Goal: Transaction & Acquisition: Purchase product/service

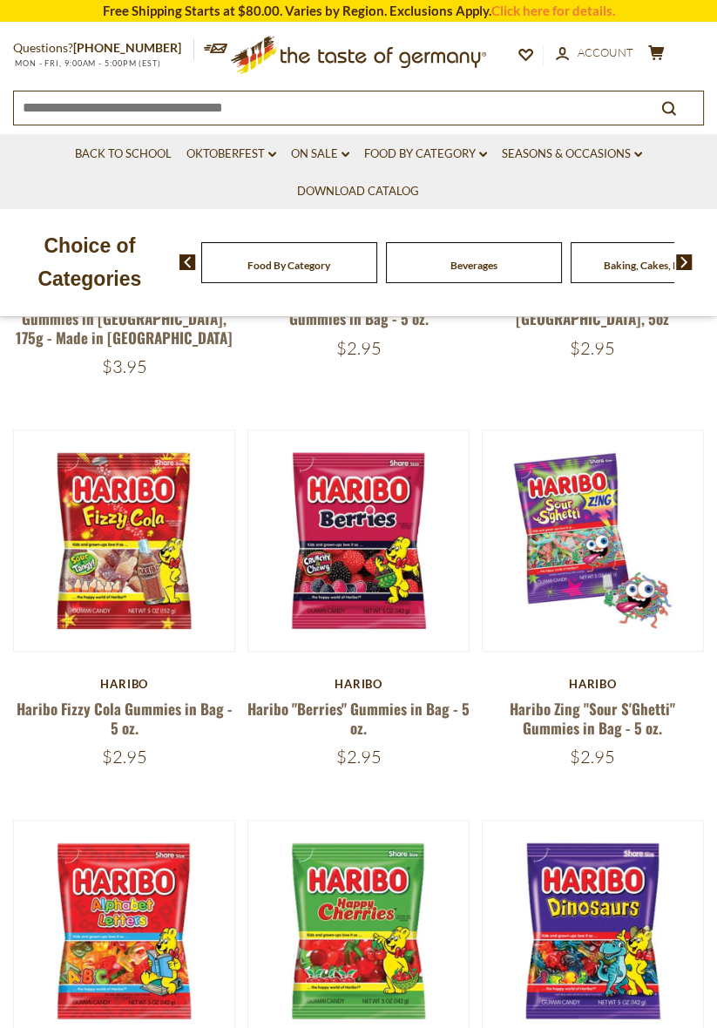
scroll to position [841, 0]
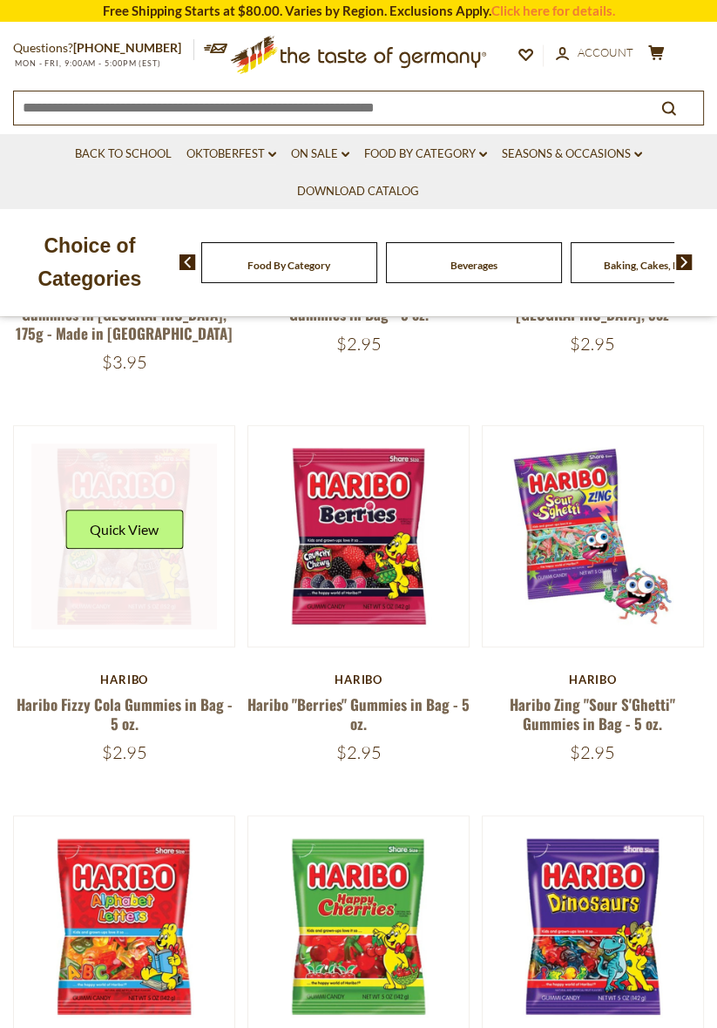
click at [131, 611] on link at bounding box center [124, 536] width 186 height 186
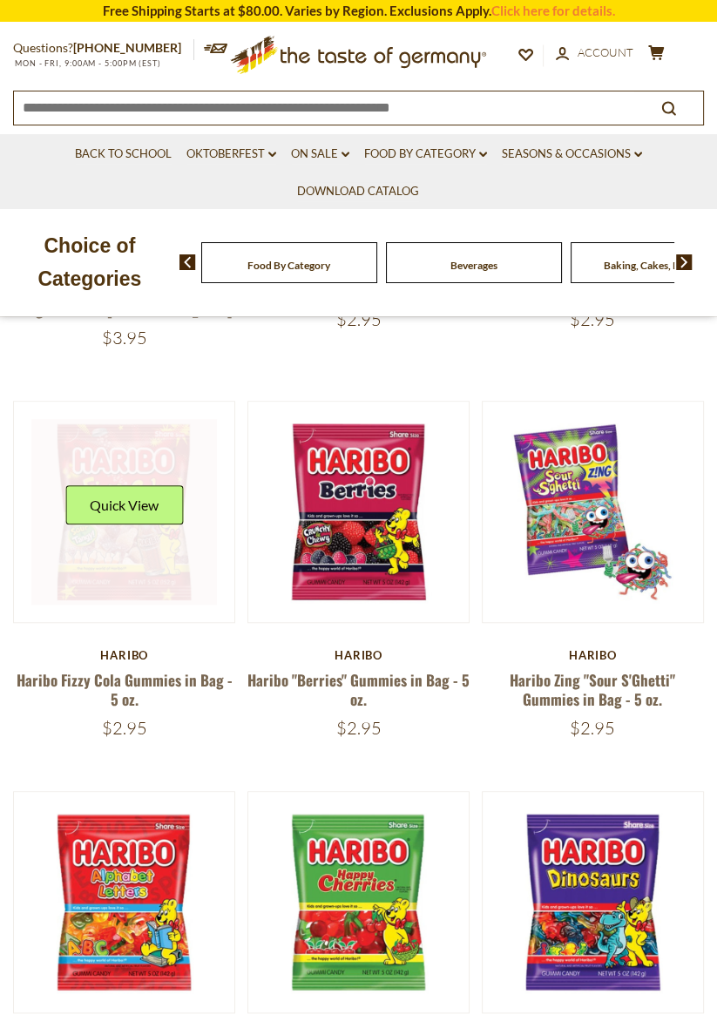
scroll to position [897, 0]
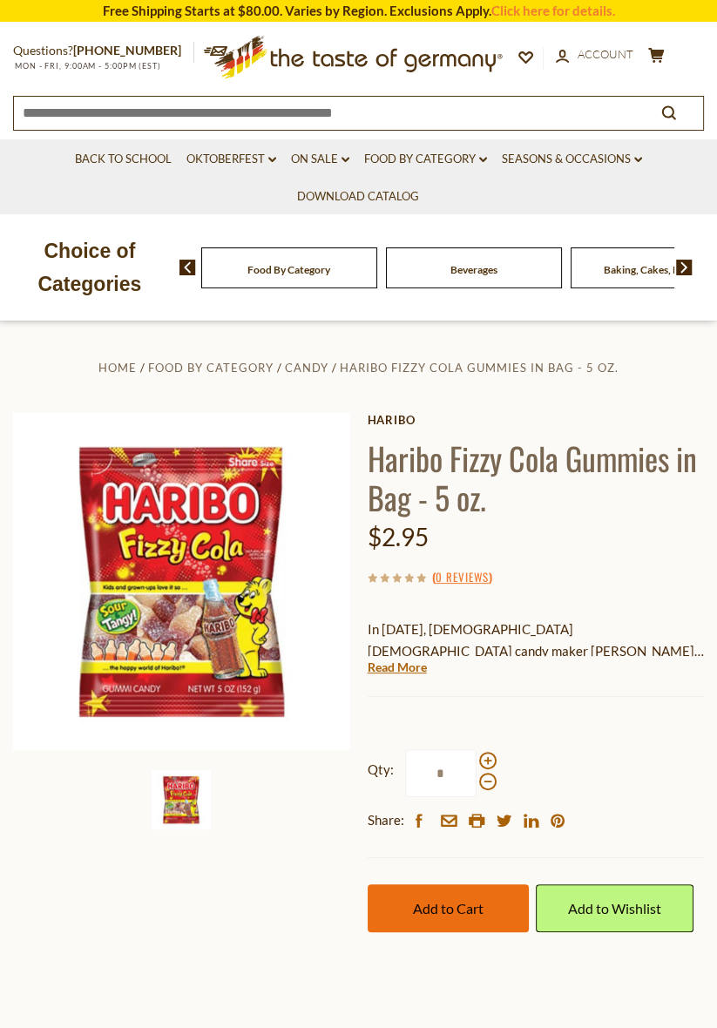
click at [439, 907] on span "Add to Cart" at bounding box center [448, 908] width 71 height 17
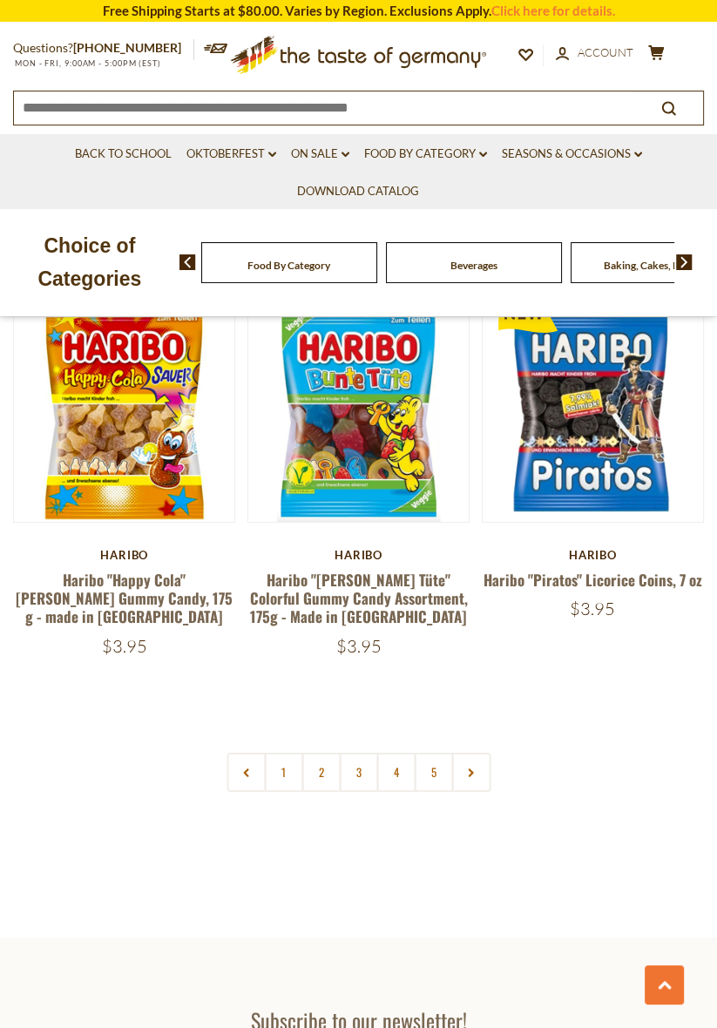
scroll to position [4590, 0]
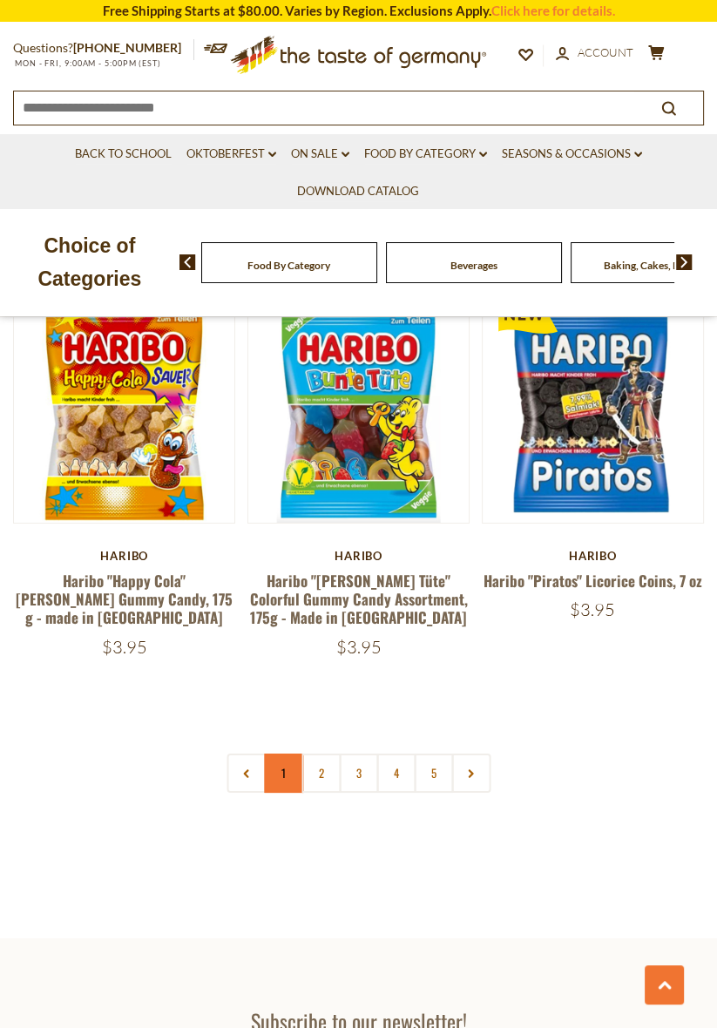
click at [286, 754] on link "1" at bounding box center [283, 773] width 39 height 39
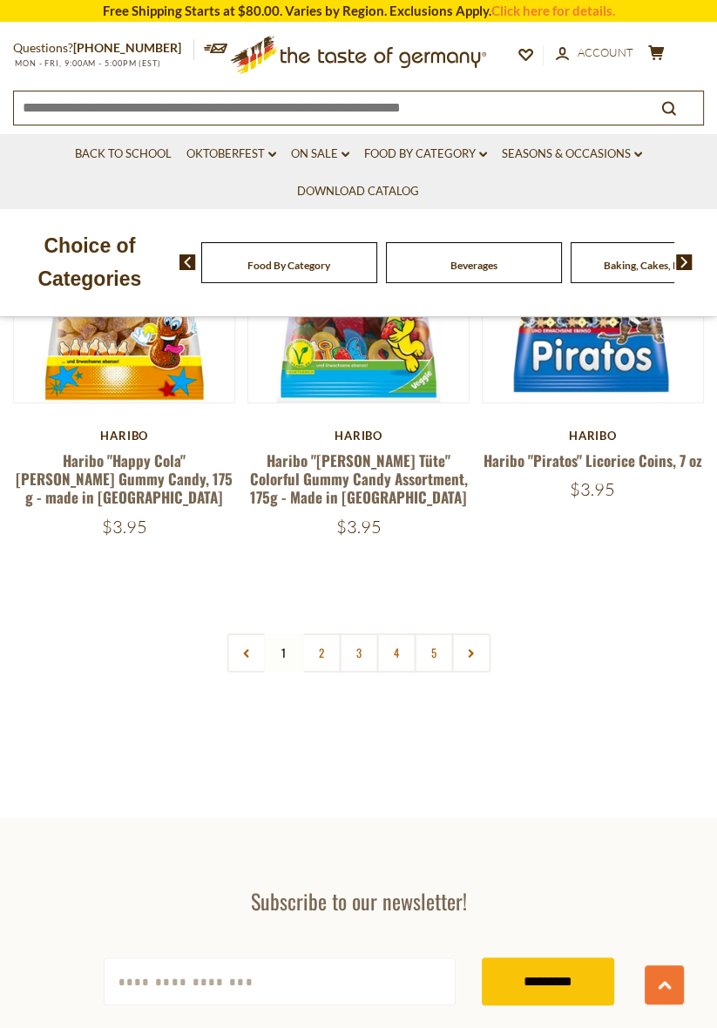
scroll to position [4710, 0]
click at [322, 633] on link "2" at bounding box center [320, 652] width 39 height 39
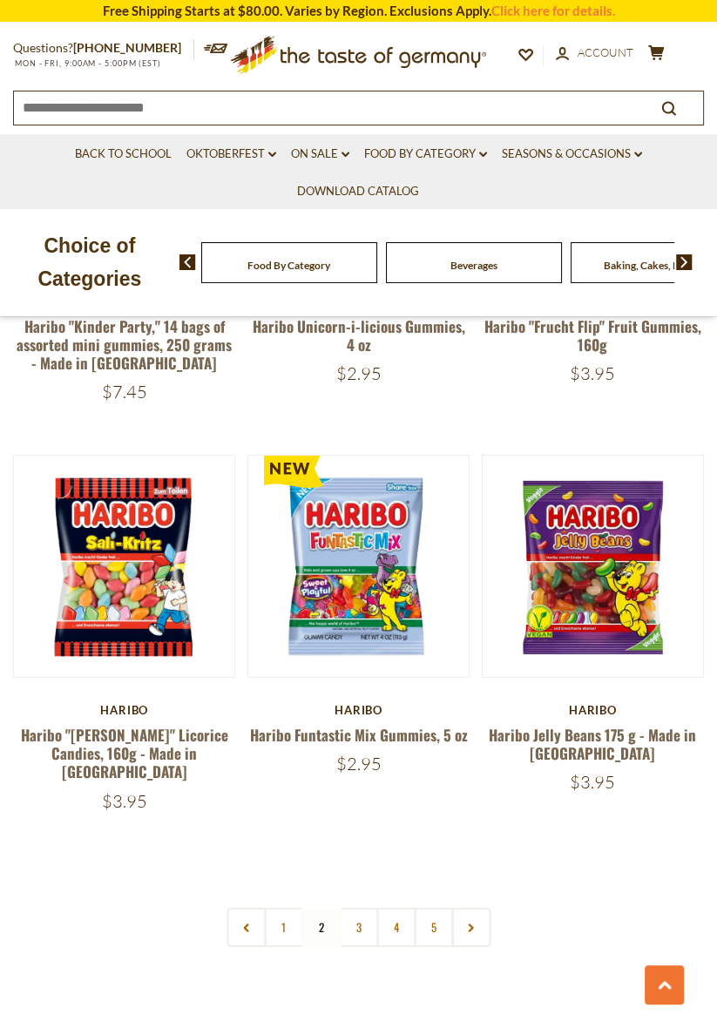
scroll to position [4440, 0]
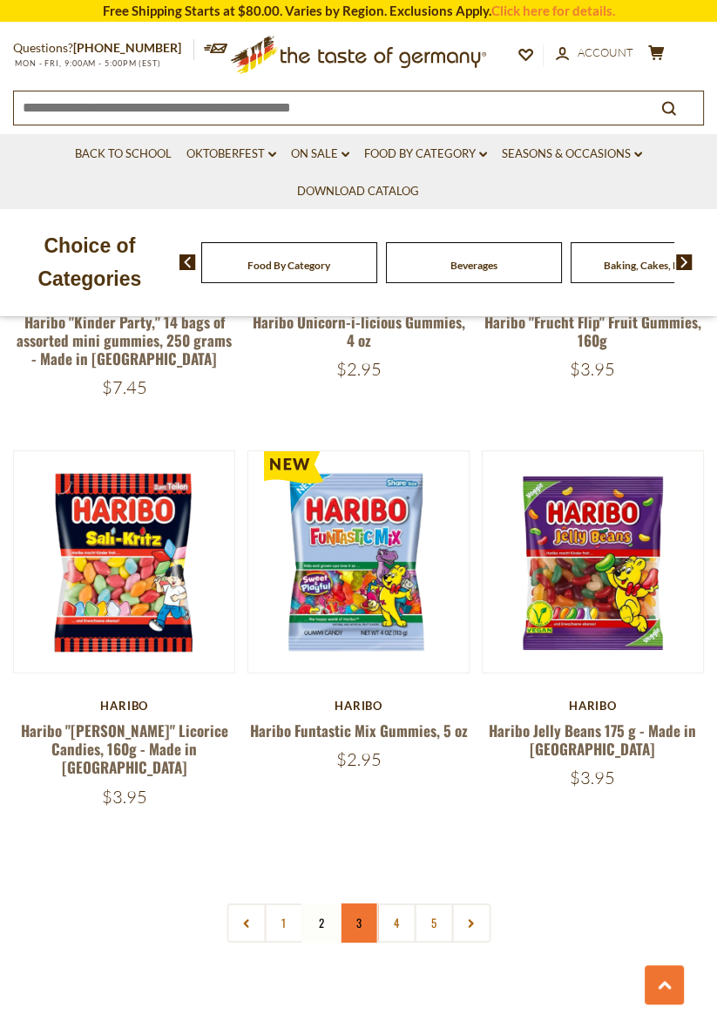
click at [372, 903] on link "3" at bounding box center [358, 922] width 39 height 39
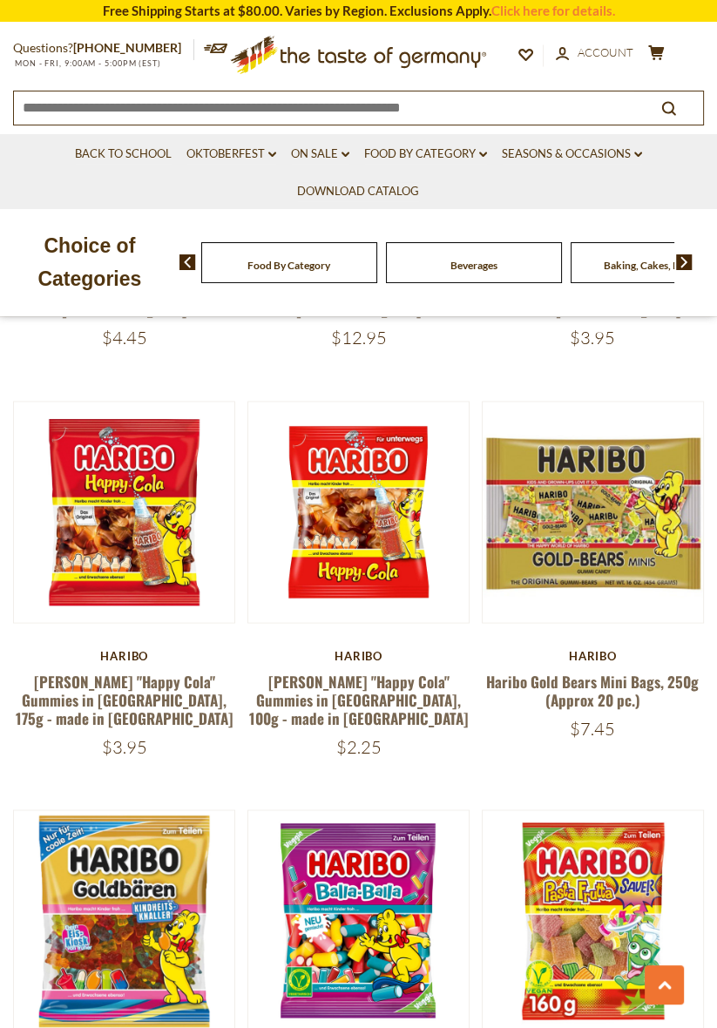
scroll to position [2112, 0]
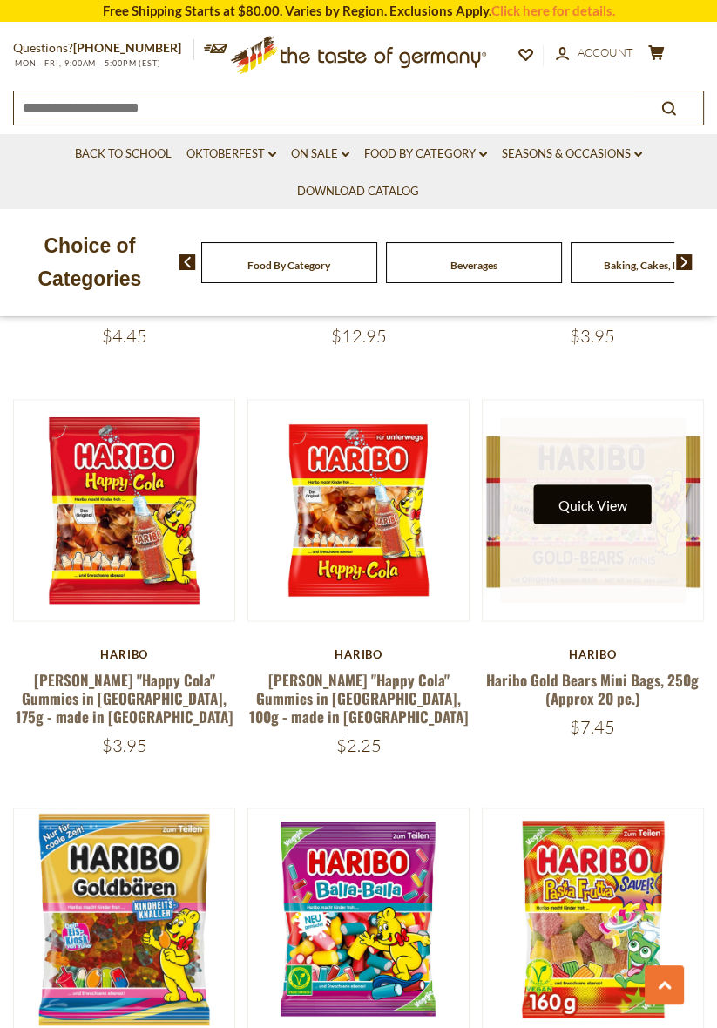
click at [613, 484] on button "Quick View" at bounding box center [593, 503] width 118 height 39
